Goal: Task Accomplishment & Management: Manage account settings

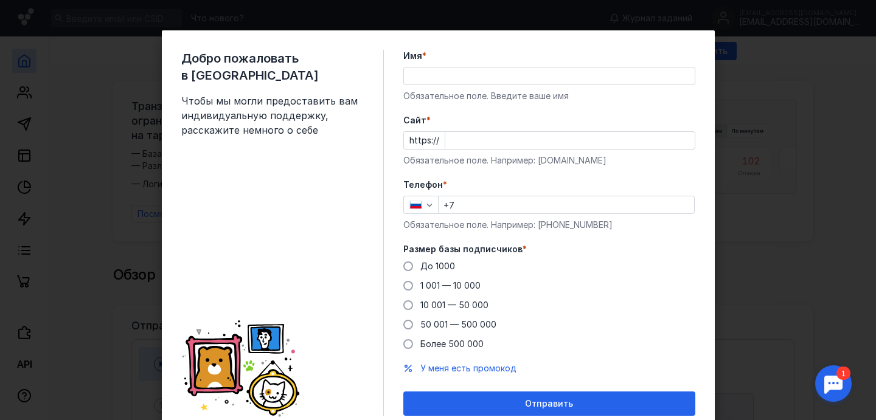
click at [494, 74] on input "Имя *" at bounding box center [549, 76] width 291 height 17
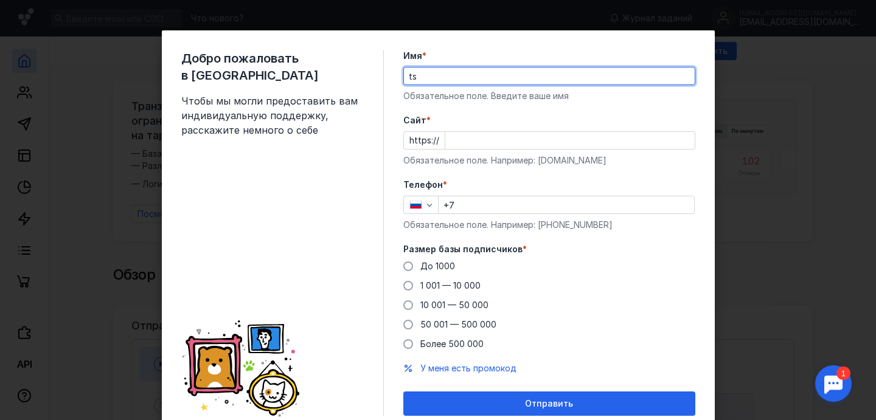
type input "t"
type input "[PERSON_NAME]"
type input "tsitsulin"
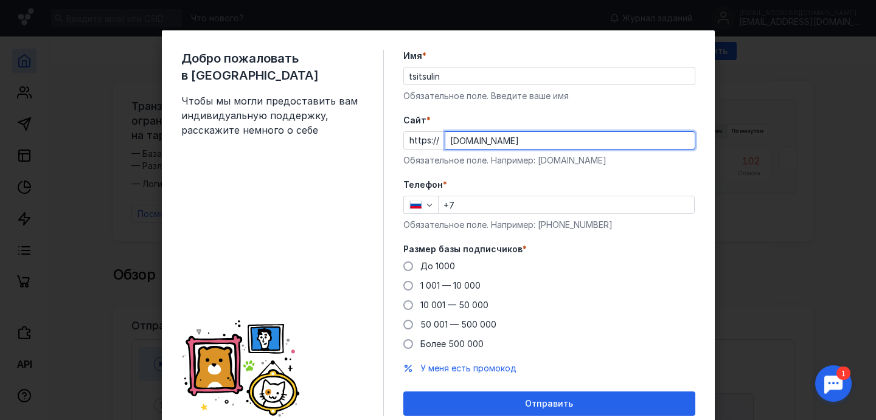
type input "[DOMAIN_NAME]"
click at [480, 200] on input "+7" at bounding box center [567, 205] width 256 height 17
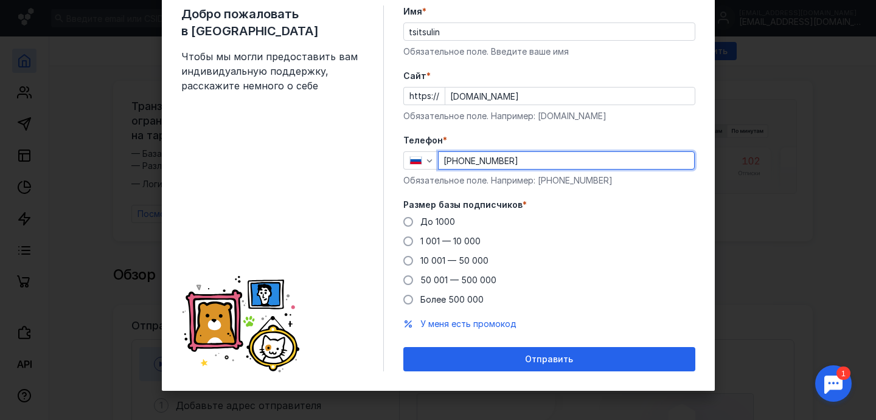
scroll to position [46, 0]
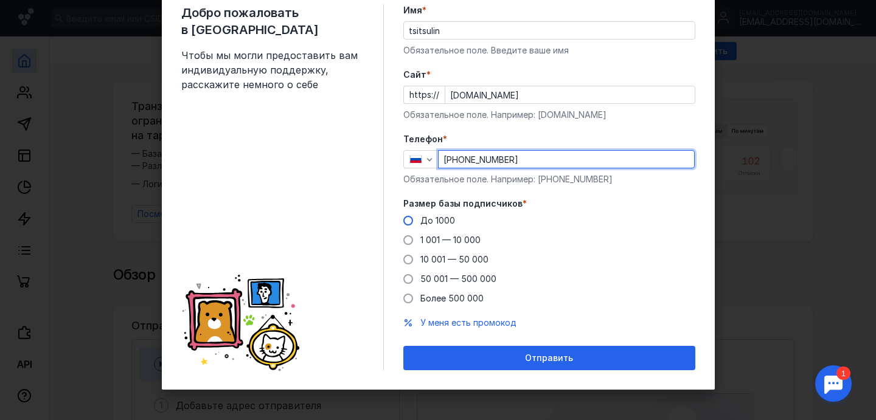
type input "[PHONE_NUMBER]"
click at [403, 220] on span at bounding box center [408, 221] width 10 height 10
click at [0, 0] on input "До 1000" at bounding box center [0, 0] width 0 height 0
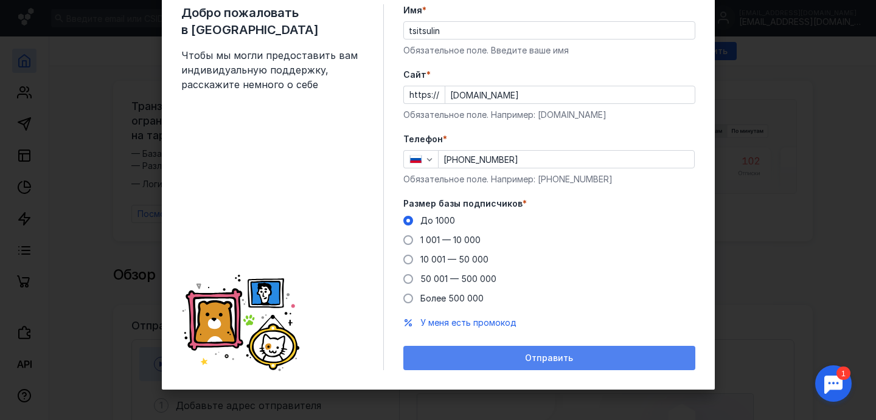
click at [565, 358] on span "Отправить" at bounding box center [549, 359] width 48 height 10
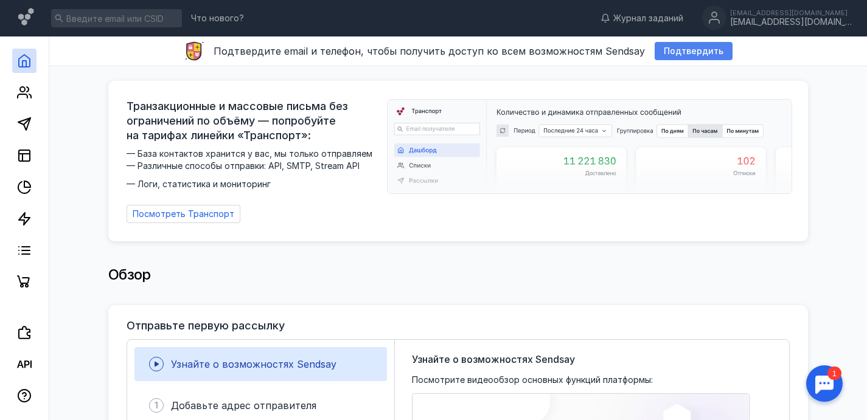
click at [700, 53] on span "Подтвердить" at bounding box center [694, 51] width 60 height 10
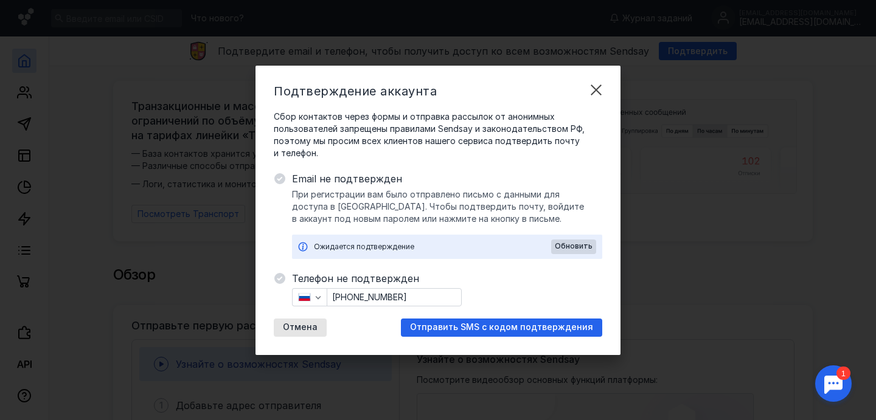
click at [503, 331] on span "Отправить SMS с кодом подтверждения" at bounding box center [501, 327] width 183 height 10
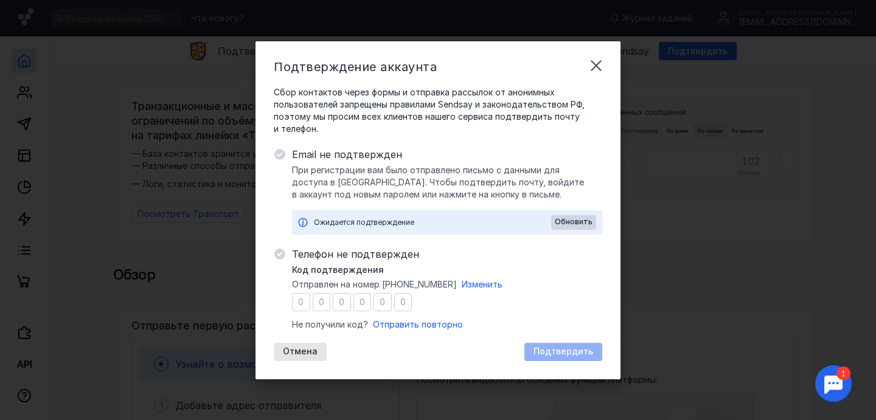
type input "5"
type input "3"
type input "6"
type input "1"
type input "3"
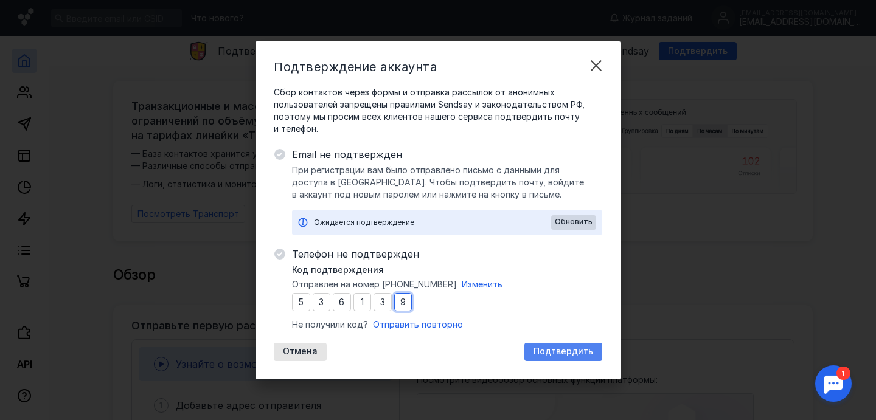
type input "9"
drag, startPoint x: 583, startPoint y: 349, endPoint x: 563, endPoint y: 340, distance: 21.3
click at [583, 349] on span "Подтвердить" at bounding box center [564, 352] width 60 height 10
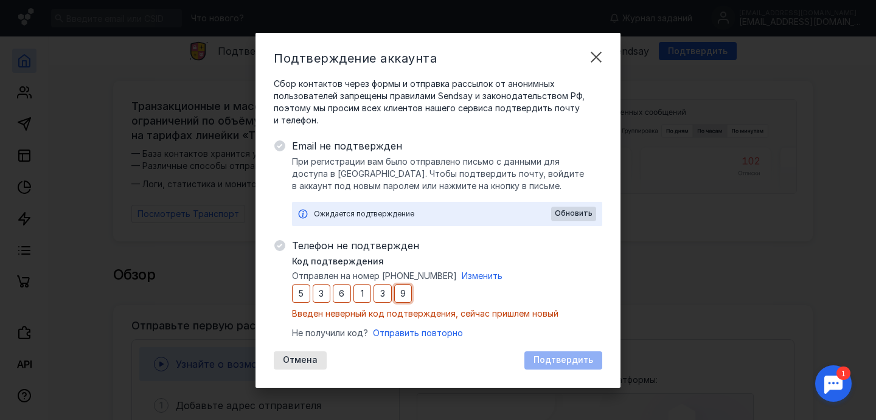
click at [406, 298] on input "9" at bounding box center [403, 294] width 18 height 18
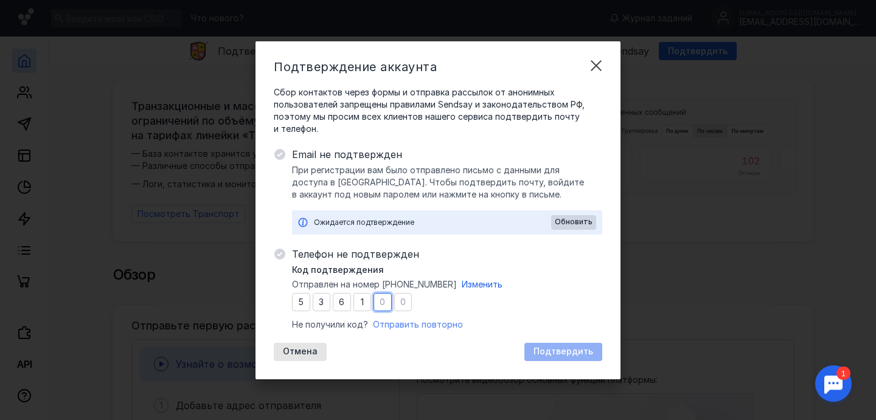
type input "5"
type input "9"
click at [590, 352] on span "Подтвердить" at bounding box center [564, 352] width 60 height 10
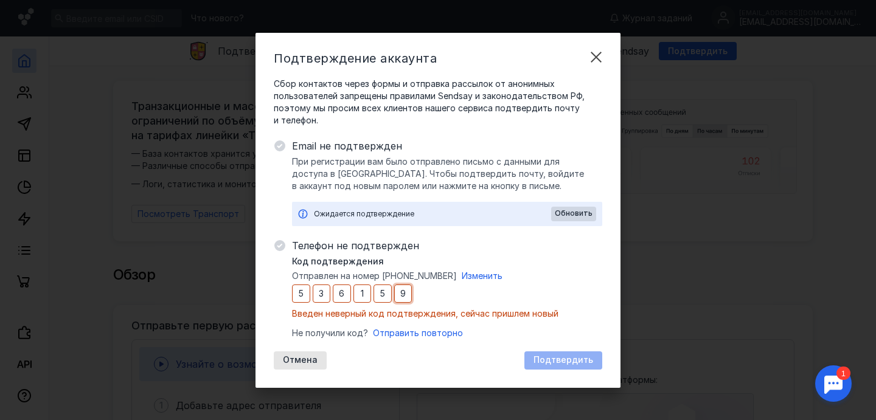
drag, startPoint x: 408, startPoint y: 294, endPoint x: 434, endPoint y: 294, distance: 25.6
click at [409, 294] on input "9" at bounding box center [403, 294] width 18 height 18
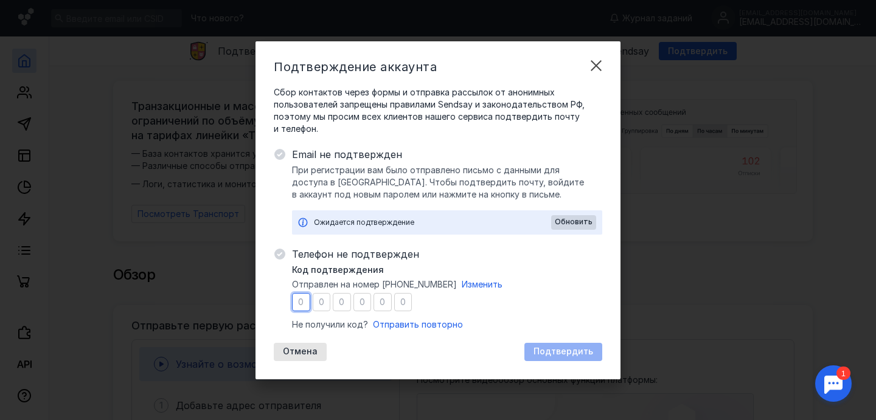
type input "5"
type input "1"
type input "5"
type input "6"
type input "7"
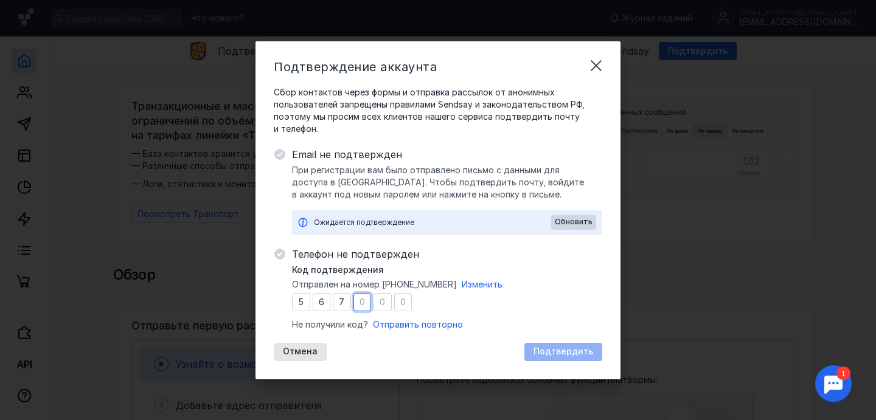
type input "9"
type input "2"
click at [597, 352] on div "Подтвердить" at bounding box center [564, 352] width 72 height 10
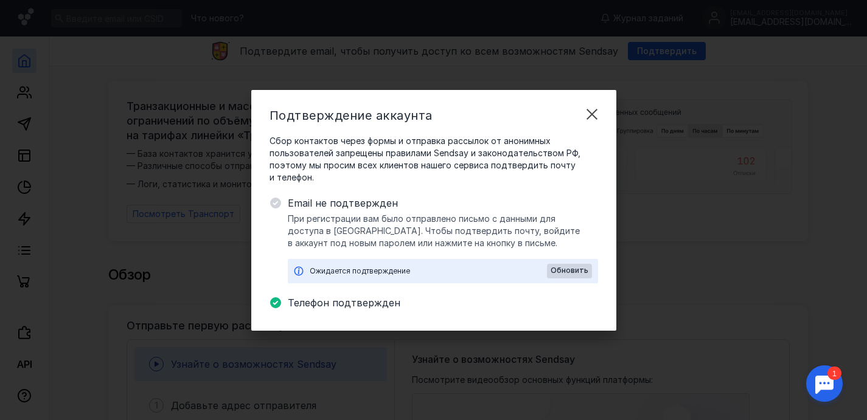
drag, startPoint x: 597, startPoint y: 114, endPoint x: 402, endPoint y: 83, distance: 197.2
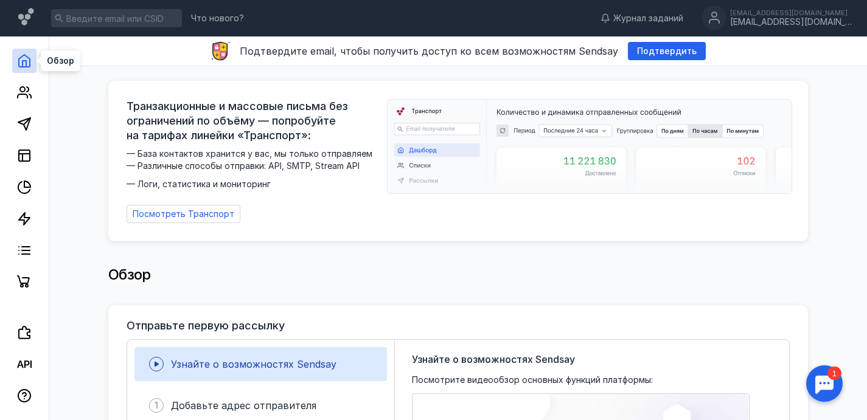
click at [30, 60] on icon at bounding box center [24, 61] width 15 height 15
click at [811, 10] on div "[EMAIL_ADDRESS][DOMAIN_NAME] [EMAIL_ADDRESS][DOMAIN_NAME]" at bounding box center [777, 18] width 150 height 26
click at [805, 23] on div "[EMAIL_ADDRESS][DOMAIN_NAME]" at bounding box center [791, 22] width 122 height 10
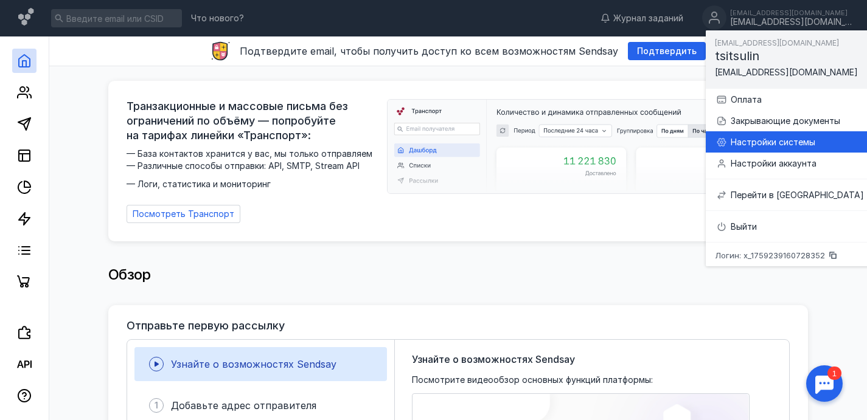
click at [815, 141] on div "Настройки системы" at bounding box center [797, 142] width 133 height 12
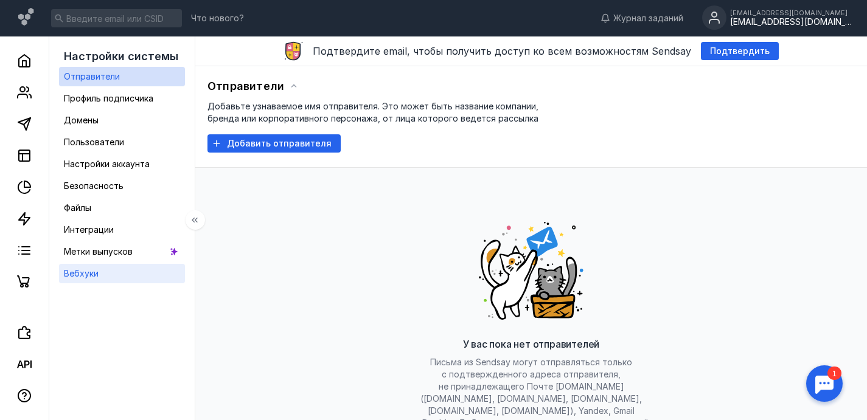
click at [119, 266] on link "Вебхуки" at bounding box center [122, 273] width 126 height 19
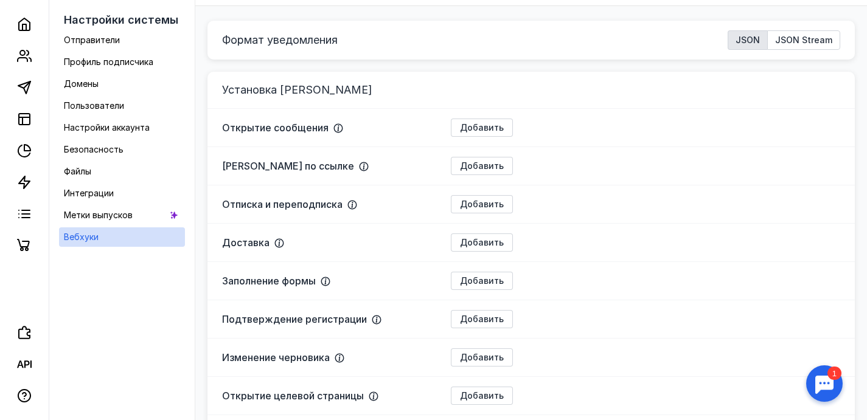
scroll to position [146, 0]
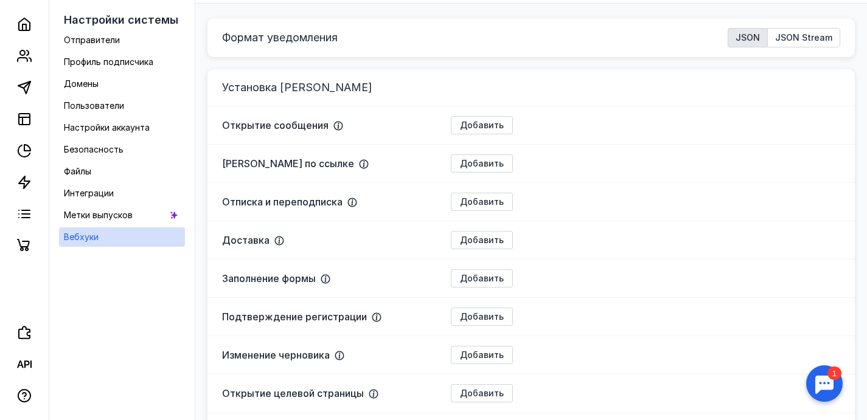
click at [478, 126] on span "Добавить" at bounding box center [482, 125] width 44 height 10
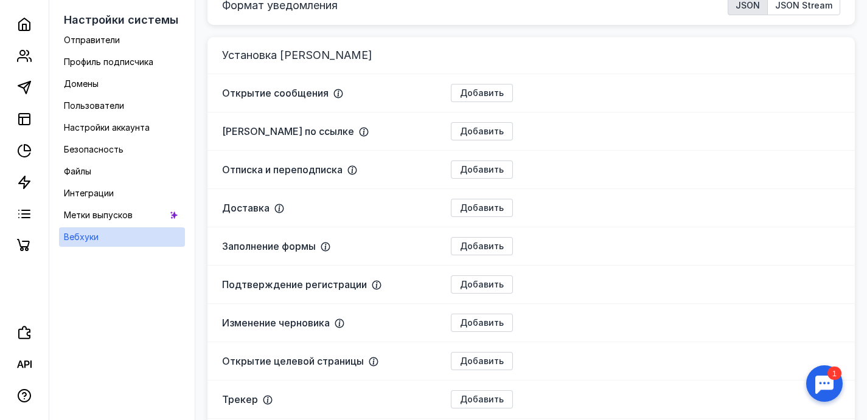
scroll to position [219, 0]
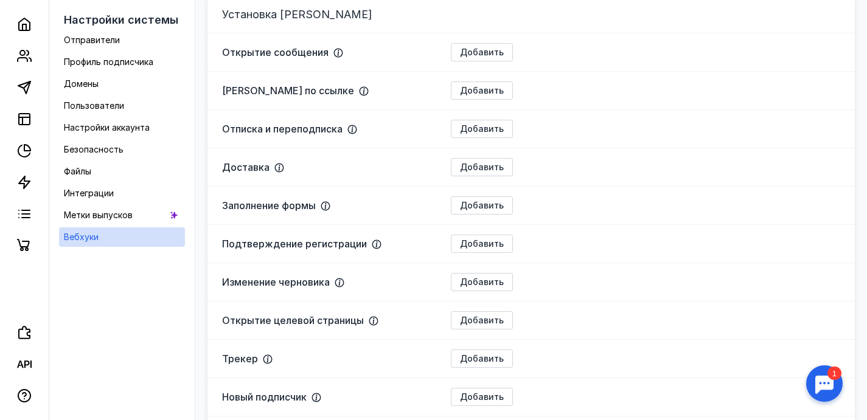
click at [488, 166] on span "Добавить" at bounding box center [482, 167] width 44 height 10
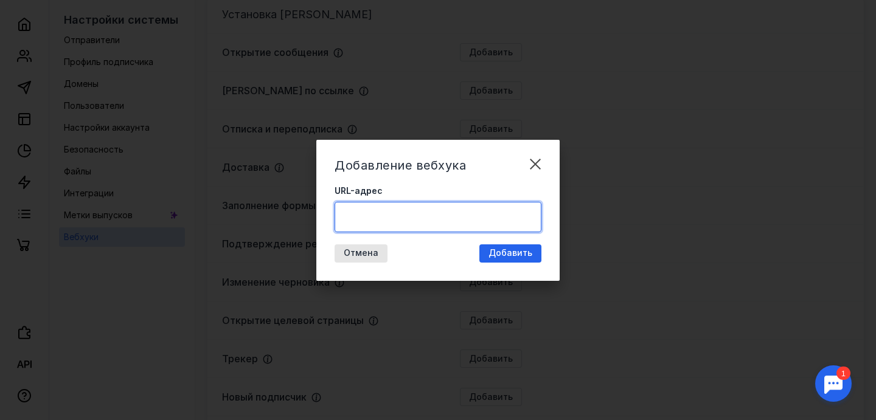
click at [454, 217] on textarea "URL-адрес" at bounding box center [438, 217] width 206 height 29
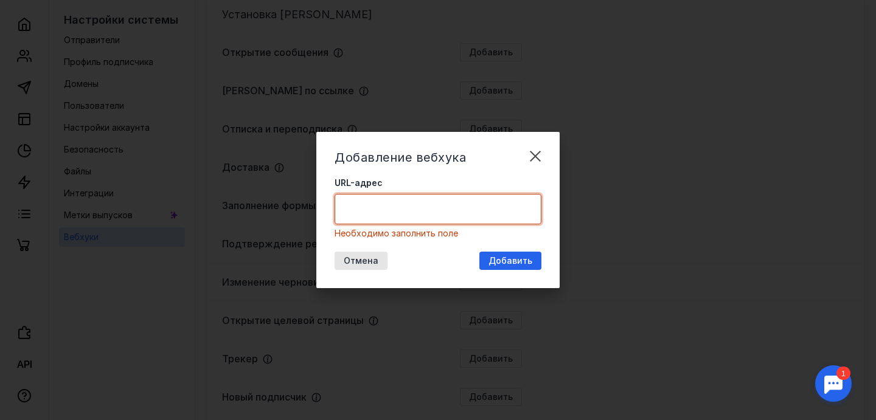
paste textarea "[DOMAIN_NAME]"
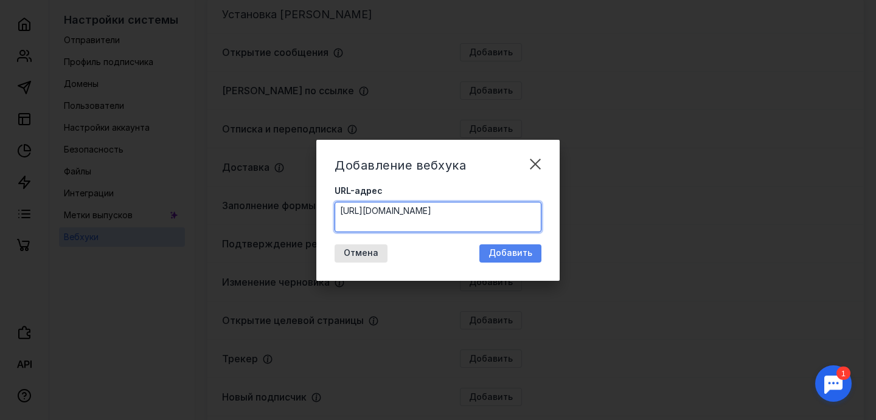
type textarea "[URL][DOMAIN_NAME]"
click at [510, 259] on div "Добавить" at bounding box center [510, 254] width 62 height 18
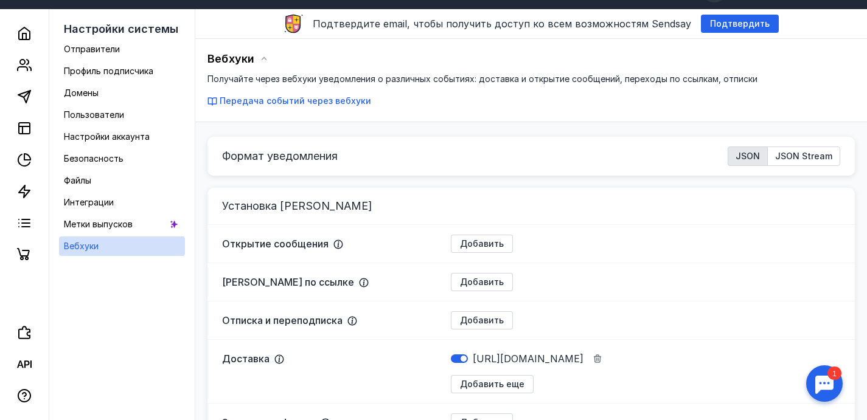
scroll to position [0, 0]
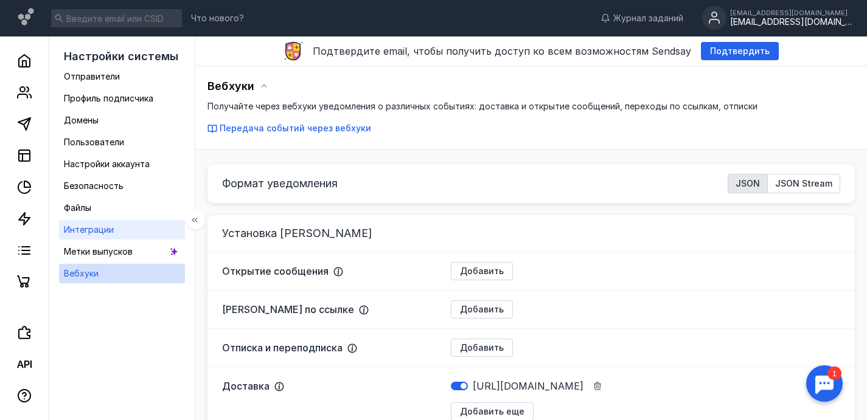
click at [124, 227] on link "Интеграции" at bounding box center [122, 229] width 126 height 19
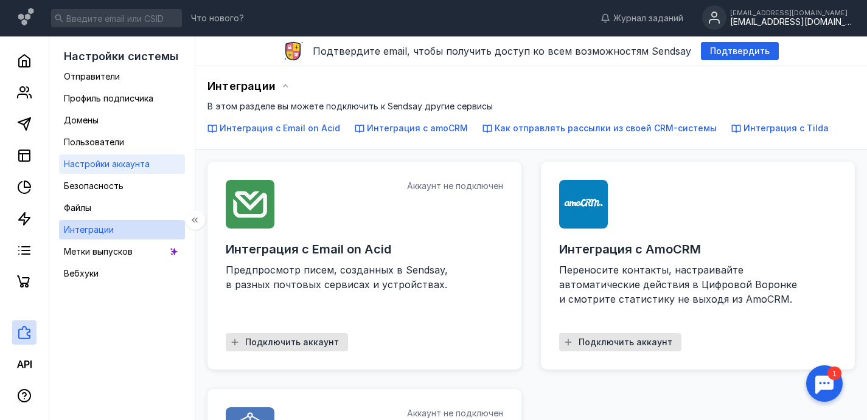
click at [153, 170] on link "Настройки аккаунта" at bounding box center [122, 164] width 126 height 19
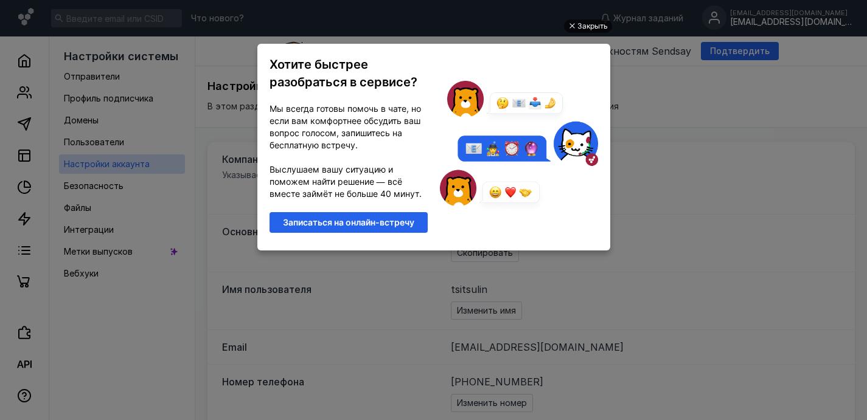
click at [596, 26] on div "Закрыть" at bounding box center [592, 25] width 30 height 13
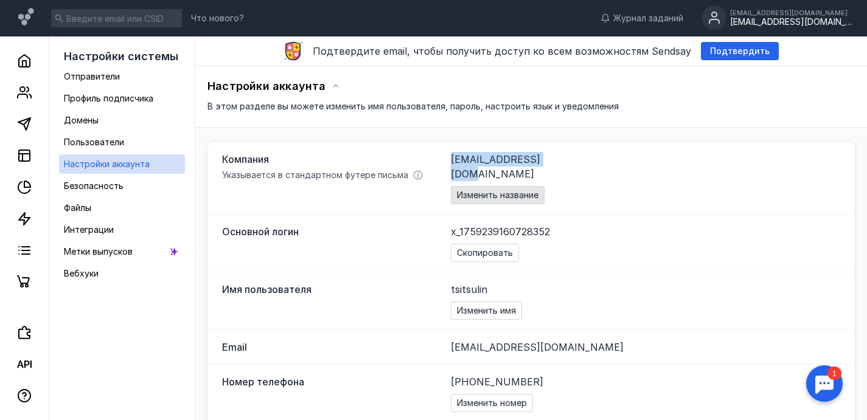
drag, startPoint x: 544, startPoint y: 157, endPoint x: 498, endPoint y: 179, distance: 50.6
click at [452, 160] on div "[EMAIL_ADDRESS][DOMAIN_NAME] Изменить название" at bounding box center [645, 178] width 389 height 52
copy span "[EMAIL_ADDRESS][DOMAIN_NAME]"
click at [549, 225] on span "x_1759239160728352" at bounding box center [500, 232] width 99 height 15
drag, startPoint x: 496, startPoint y: 157, endPoint x: 442, endPoint y: 162, distance: 53.8
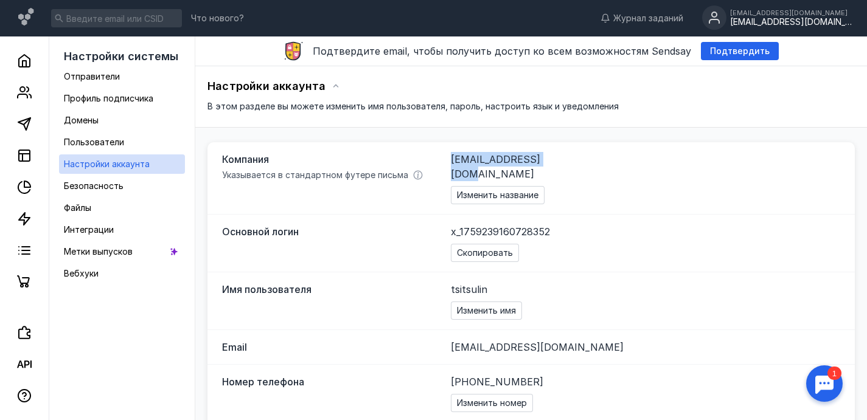
click at [443, 156] on div "Компания Указывается в стандартном футере письма [EMAIL_ADDRESS][DOMAIN_NAME] И…" at bounding box center [530, 178] width 647 height 72
copy span "[EMAIL_ADDRESS][DOMAIN_NAME]"
click at [494, 248] on span "Скопировать" at bounding box center [485, 253] width 56 height 10
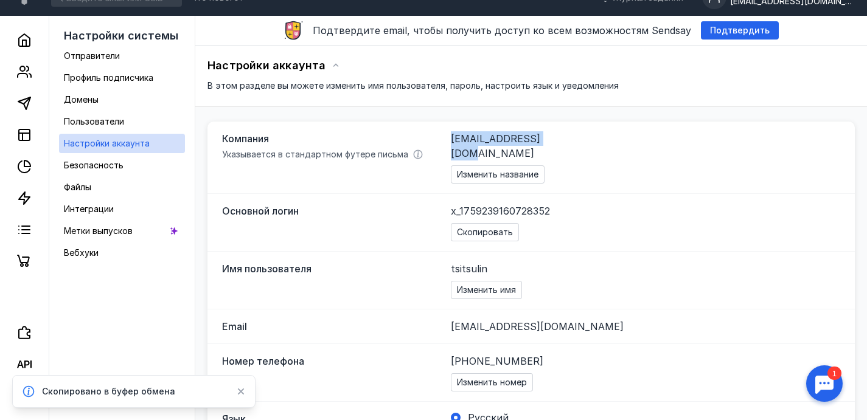
scroll to position [73, 0]
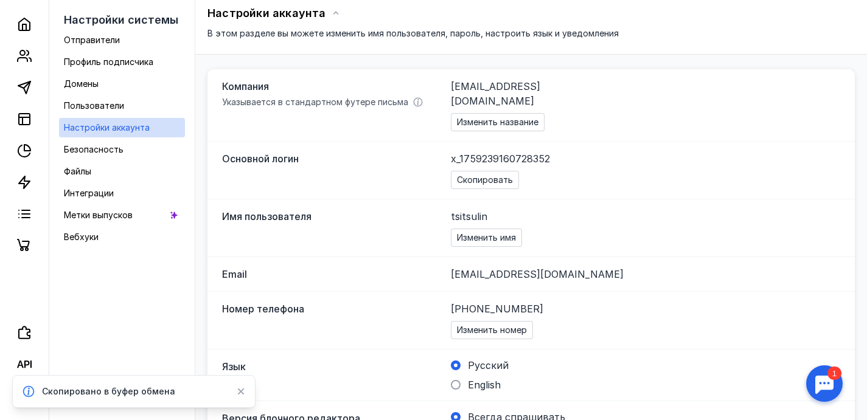
click at [481, 211] on span "tsitsulin" at bounding box center [469, 217] width 37 height 12
copy span "tsitsulin"
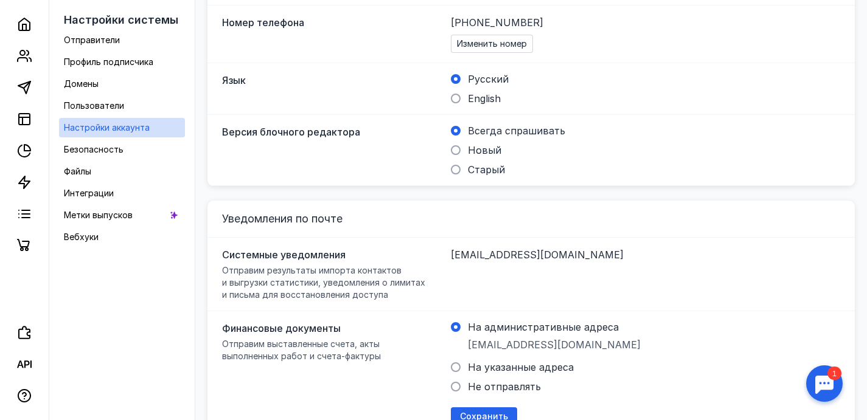
scroll to position [68, 0]
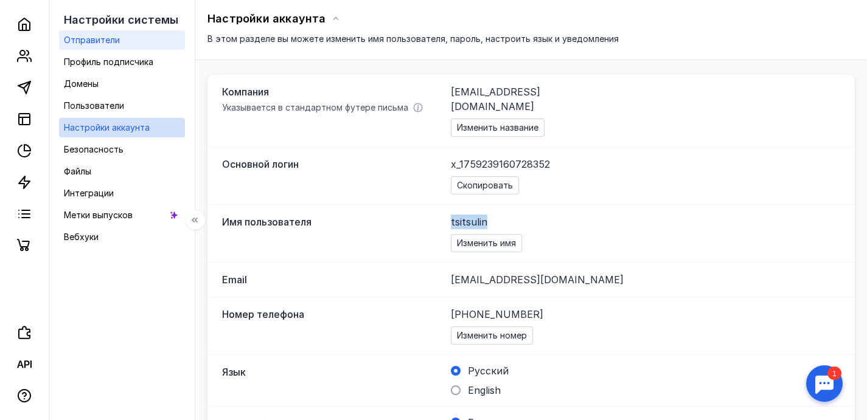
click at [144, 43] on link "Отправители" at bounding box center [122, 39] width 126 height 19
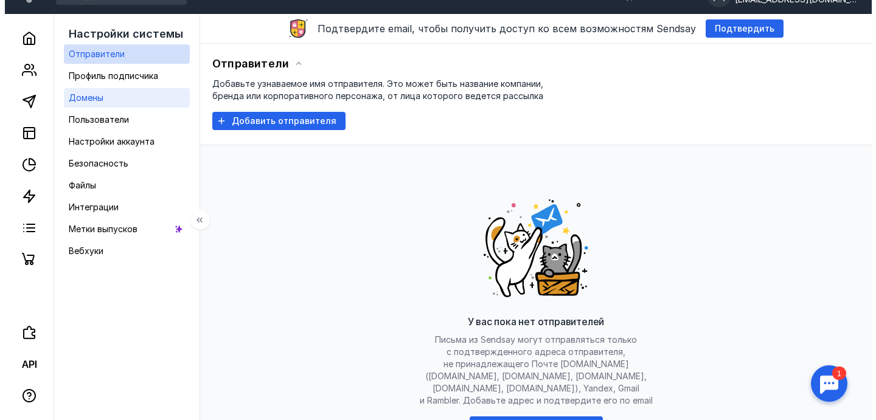
scroll to position [68, 0]
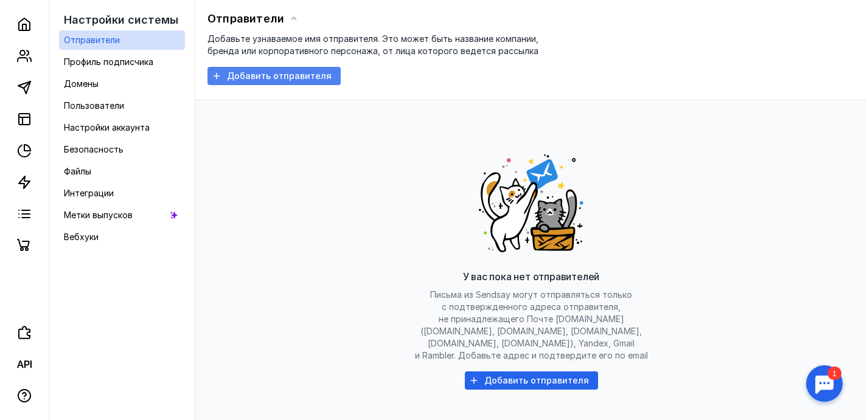
click at [305, 75] on span "Добавить отправителя" at bounding box center [279, 76] width 105 height 10
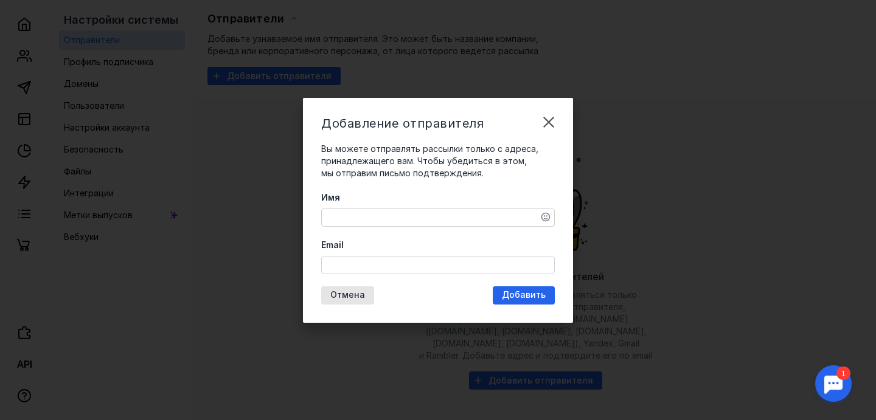
click at [417, 218] on textarea "Имя" at bounding box center [438, 217] width 232 height 17
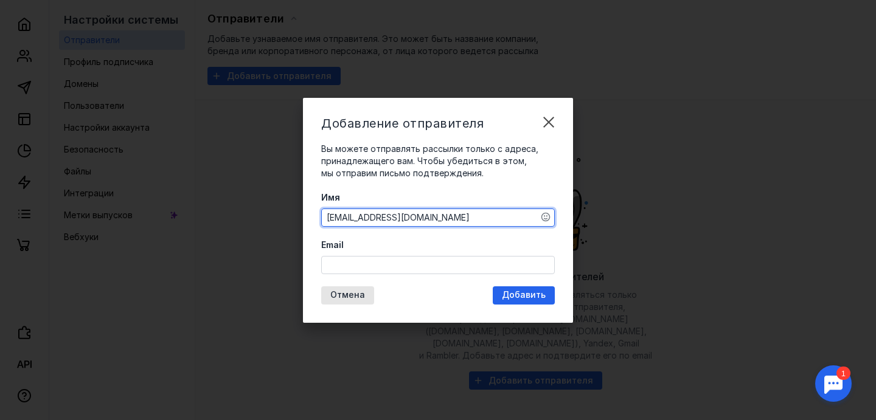
type textarea "[EMAIL_ADDRESS][DOMAIN_NAME]"
click at [354, 267] on input "Email" at bounding box center [438, 265] width 232 height 17
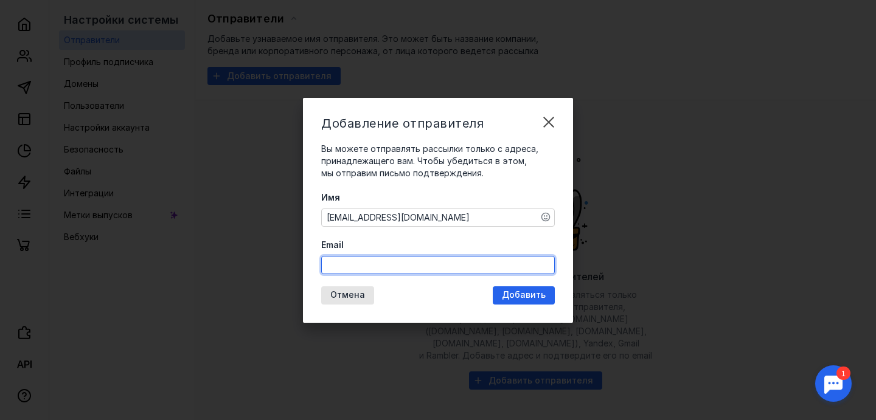
paste input "[EMAIL_ADDRESS][DOMAIN_NAME]"
type input "[EMAIL_ADDRESS][DOMAIN_NAME]"
click at [448, 218] on div "Имя [EMAIL_ADDRESS][DOMAIN_NAME] Email [EMAIL_ADDRESS][DOMAIN_NAME]" at bounding box center [438, 233] width 234 height 83
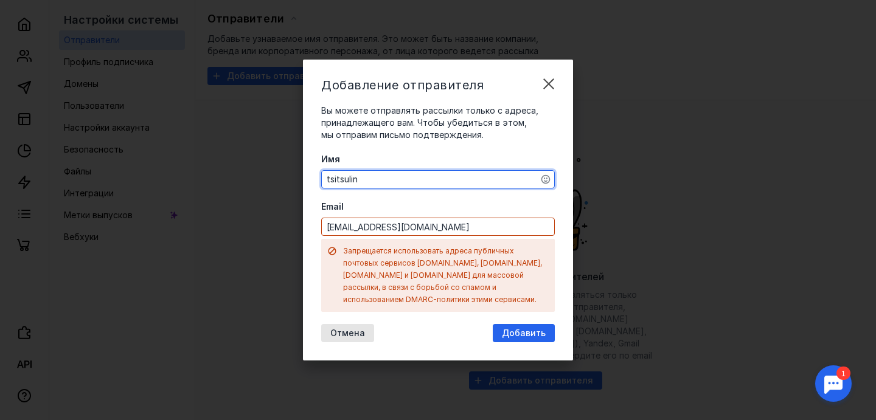
type textarea "tsitsulin"
click at [449, 233] on input "[EMAIL_ADDRESS][DOMAIN_NAME]" at bounding box center [438, 226] width 232 height 17
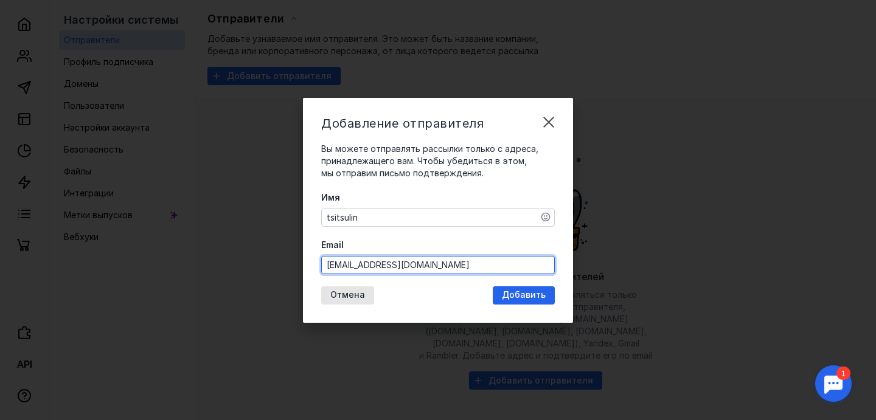
type input "[EMAIL_ADDRESS][DOMAIN_NAME]"
click at [531, 296] on span "Добавить" at bounding box center [524, 295] width 44 height 10
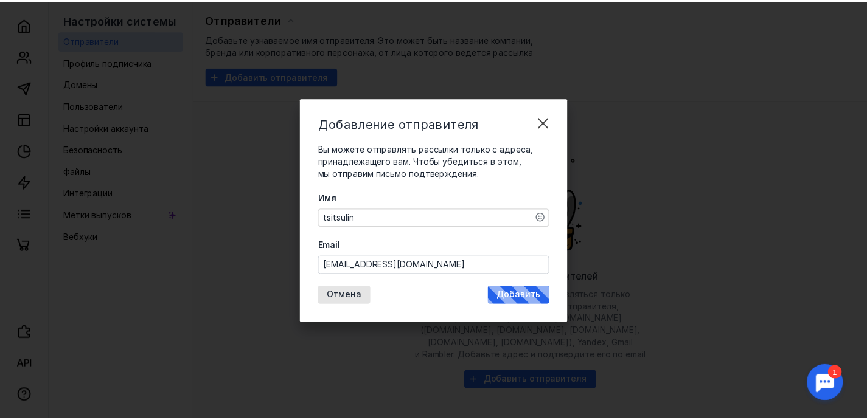
scroll to position [0, 0]
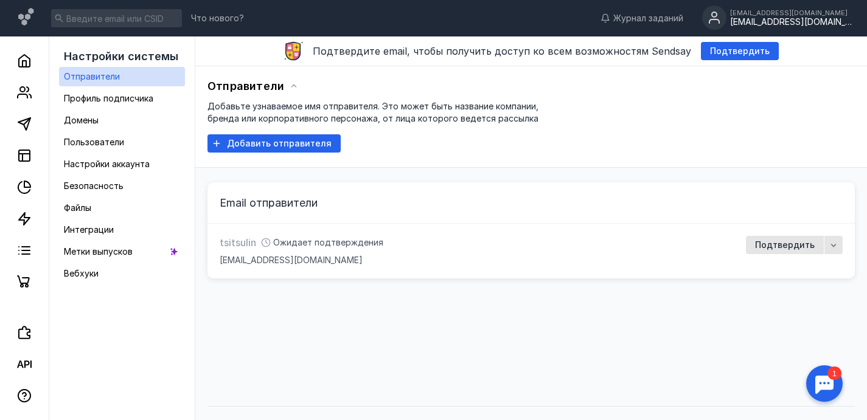
click at [411, 327] on div "Отправители Добавьте узнаваемое имя отправителя. Это может быть название компан…" at bounding box center [530, 233] width 647 height 334
click at [149, 81] on link "Отправители" at bounding box center [122, 76] width 126 height 19
